Goal: Task Accomplishment & Management: Manage account settings

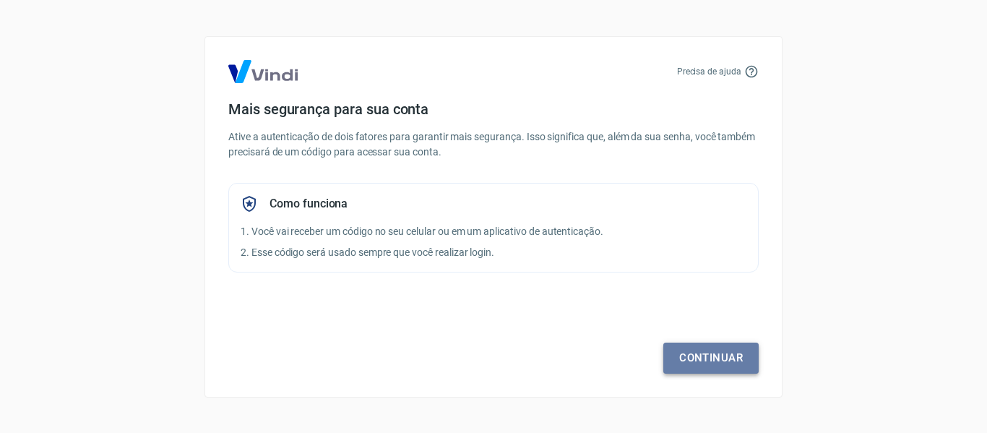
click at [692, 356] on link "Continuar" at bounding box center [710, 358] width 95 height 30
